Goal: Find specific page/section: Find specific page/section

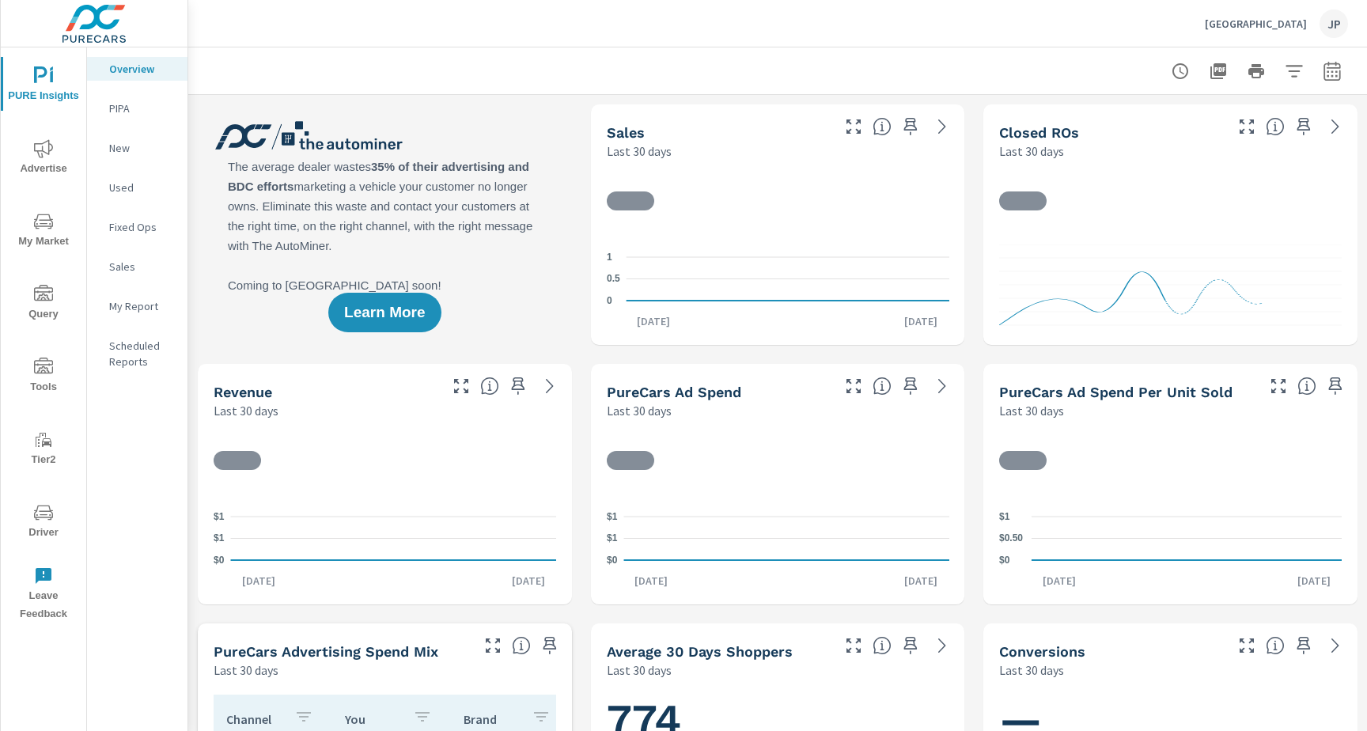
click at [25, 534] on span "Driver" at bounding box center [44, 522] width 76 height 39
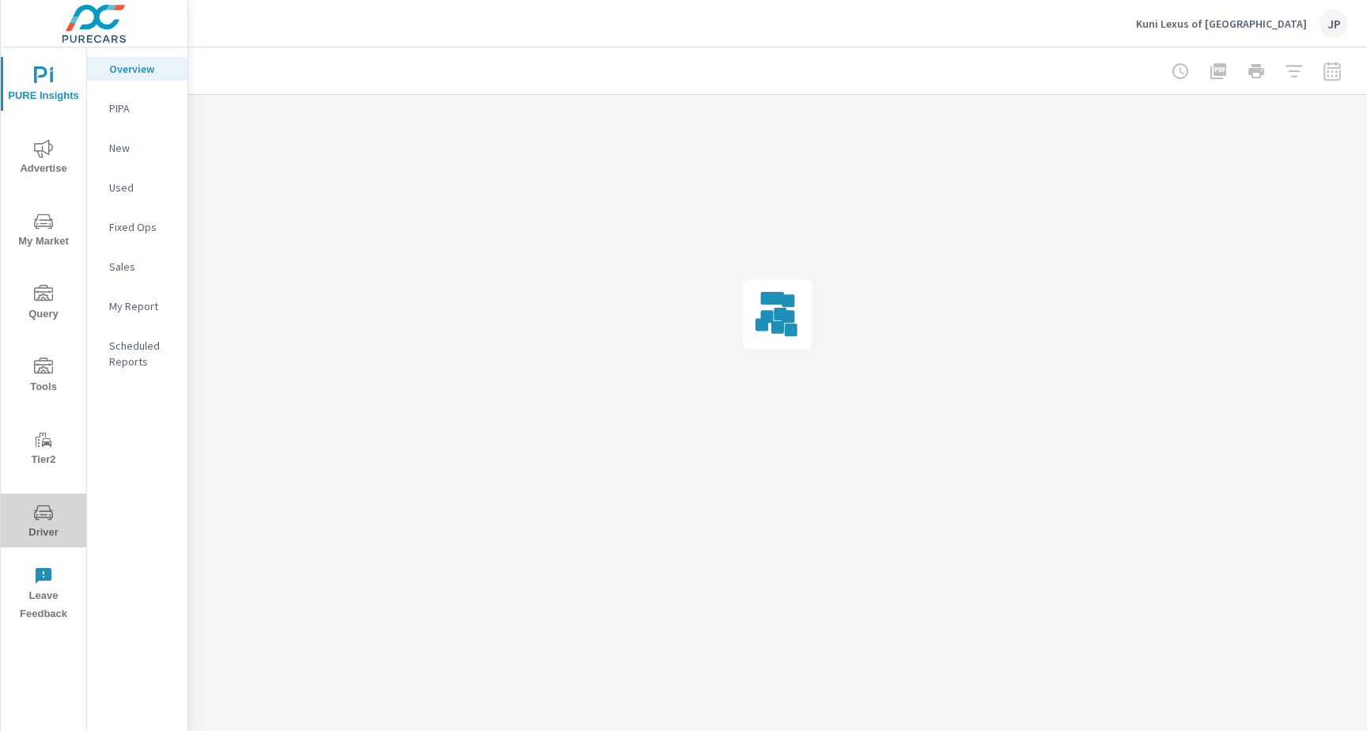
click at [23, 525] on span "Driver" at bounding box center [44, 522] width 76 height 39
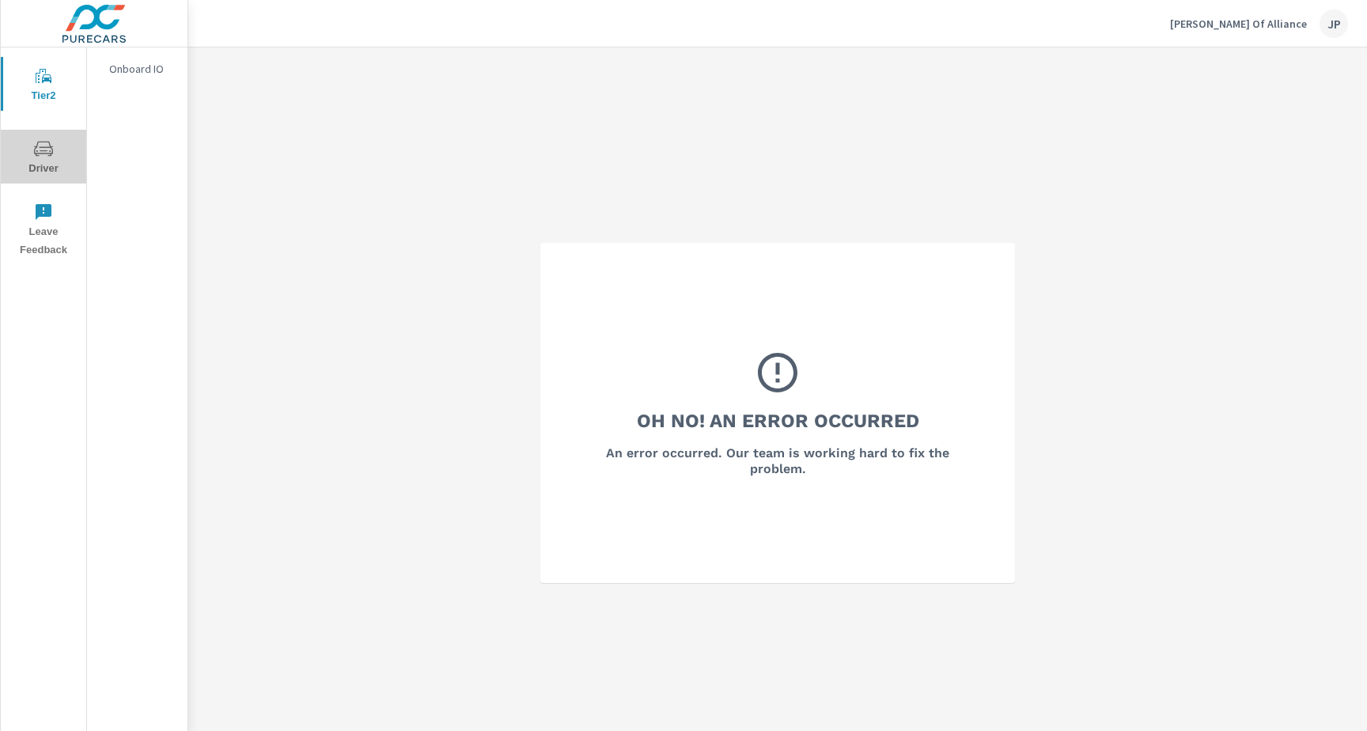
click at [75, 162] on span "Driver" at bounding box center [44, 158] width 76 height 39
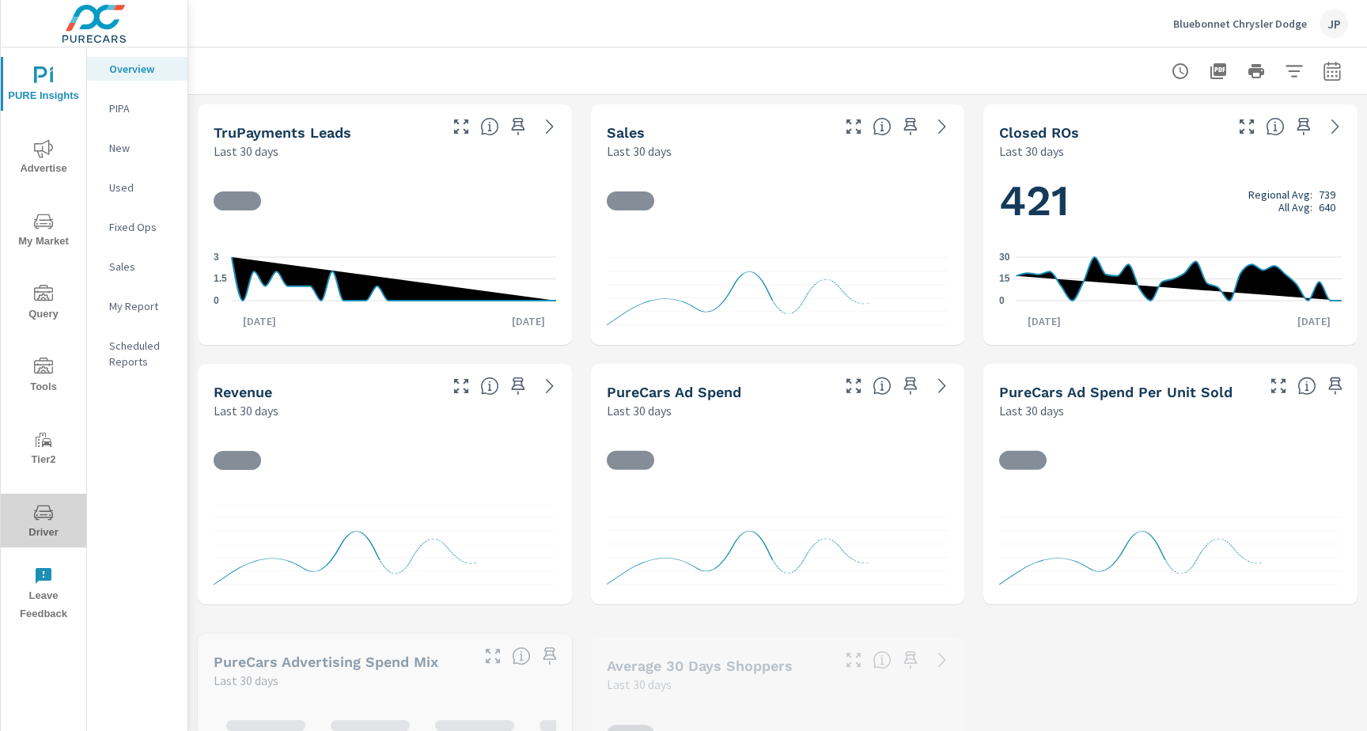
click at [39, 512] on icon "nav menu" at bounding box center [43, 512] width 19 height 19
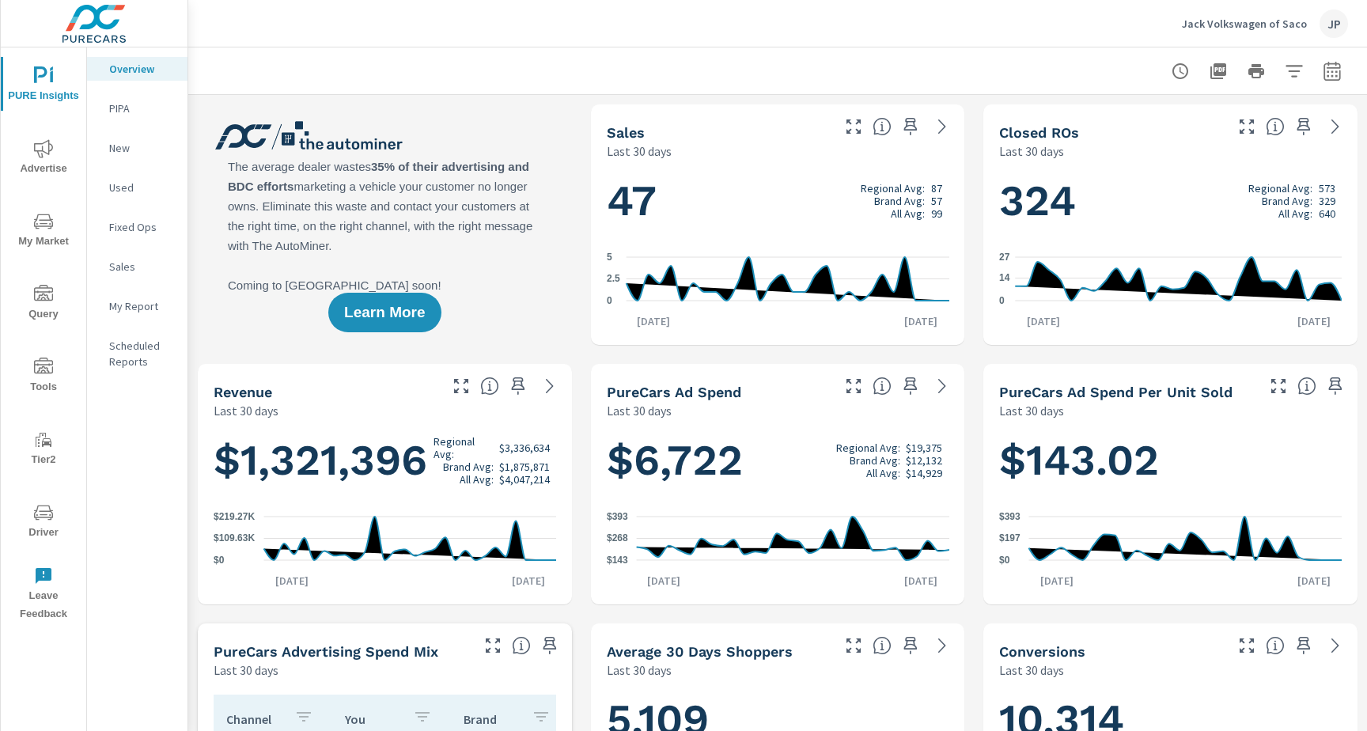
click at [31, 527] on span "Driver" at bounding box center [44, 522] width 76 height 39
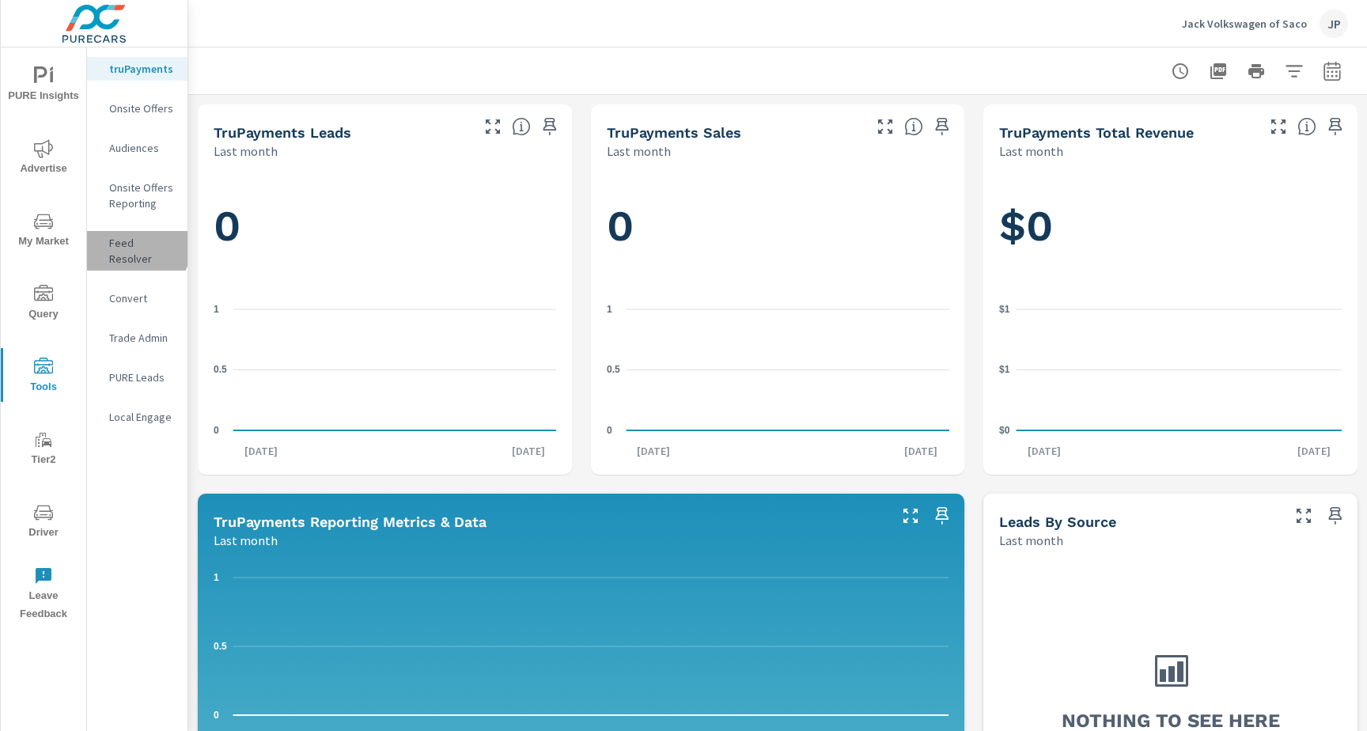
click at [132, 247] on p "Feed Resolver" at bounding box center [142, 251] width 66 height 32
